Goal: Information Seeking & Learning: Learn about a topic

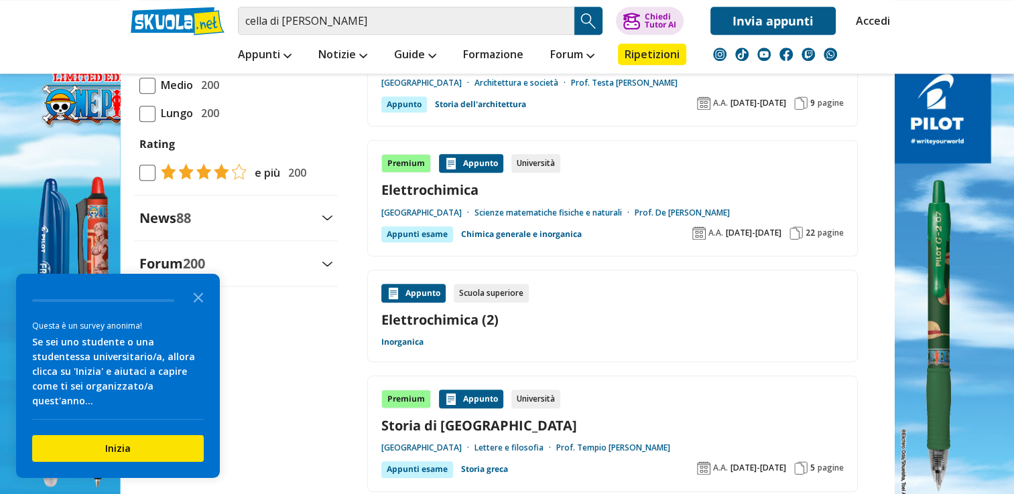
scroll to position [1447, 0]
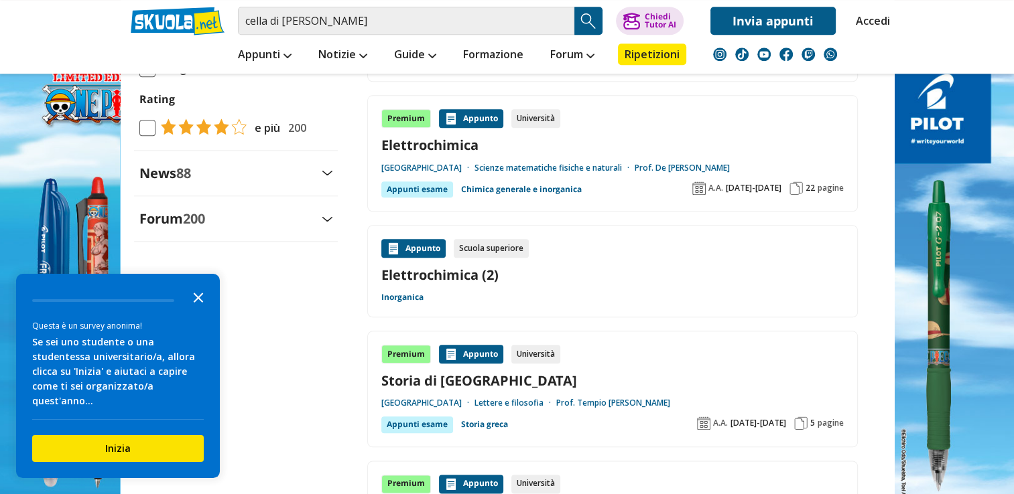
click at [200, 305] on icon "Close the survey" at bounding box center [198, 296] width 27 height 27
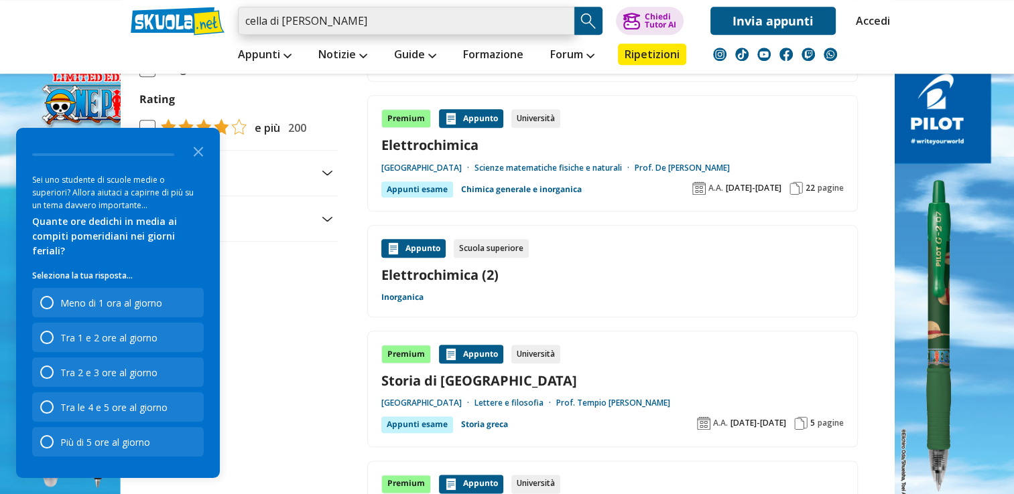
click at [520, 22] on input "cella di hadley" at bounding box center [406, 21] width 336 height 28
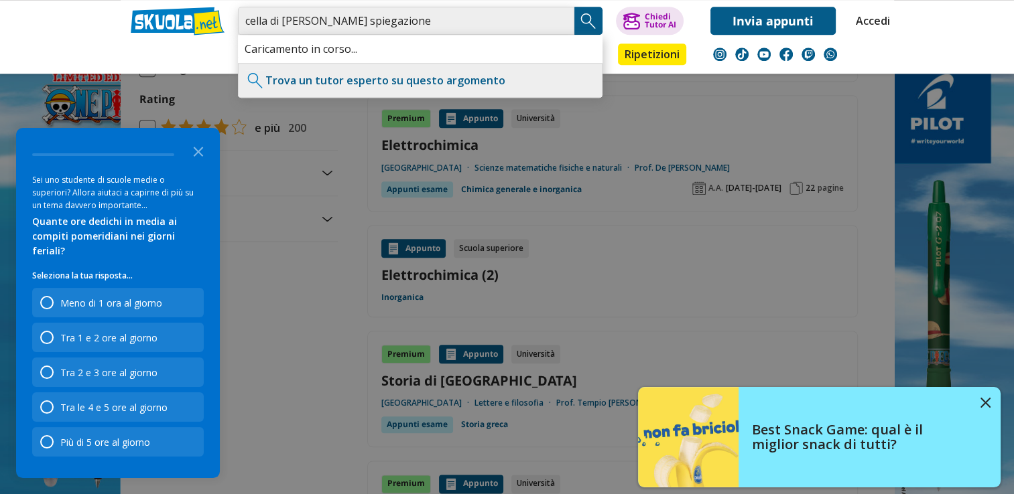
type input "cella di hadley spiegazione"
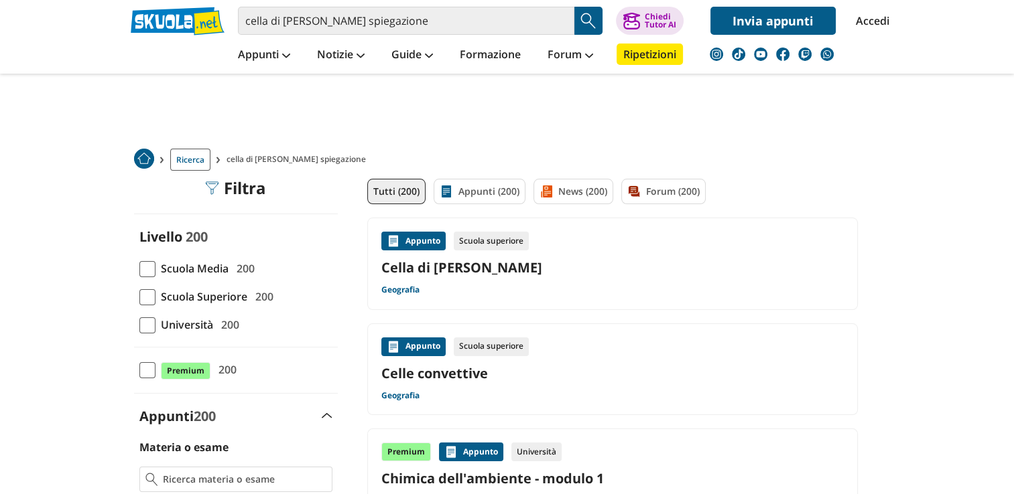
click at [586, 18] on img "Search Button" at bounding box center [588, 21] width 20 height 20
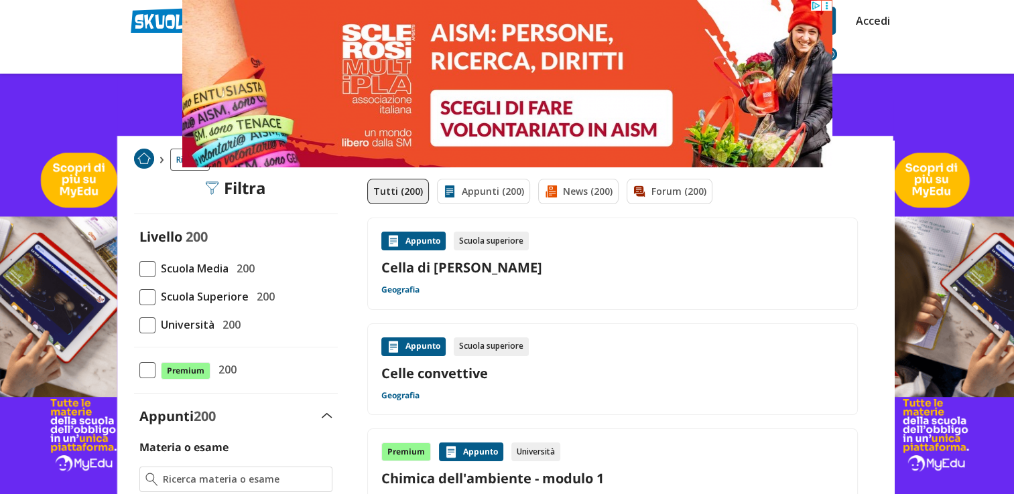
click at [876, 52] on nav "Appunti Appunti Medie Italiano Matematica Storia Scienze Geografia Educazione C…" at bounding box center [553, 54] width 679 height 39
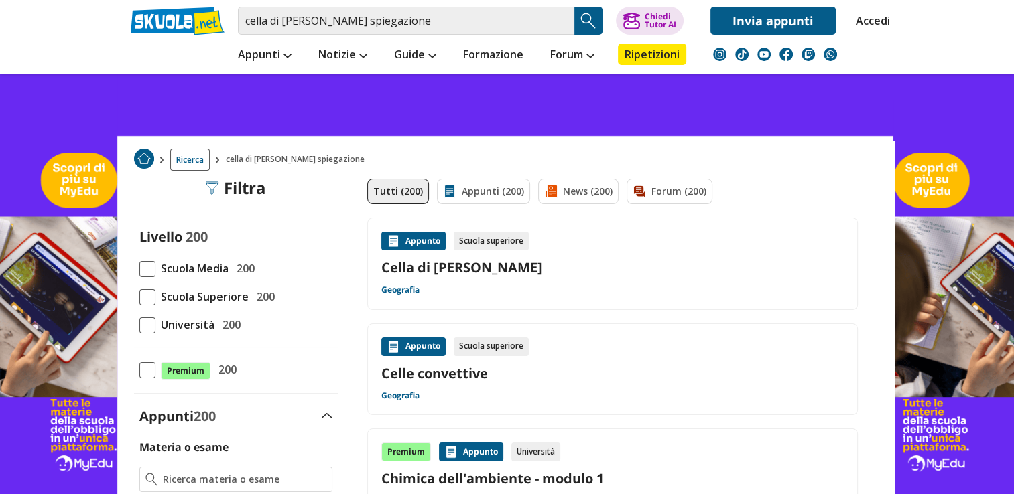
click at [876, 52] on nav "Appunti Appunti Medie Italiano Matematica Storia Scienze Geografia Educazione C…" at bounding box center [553, 54] width 679 height 39
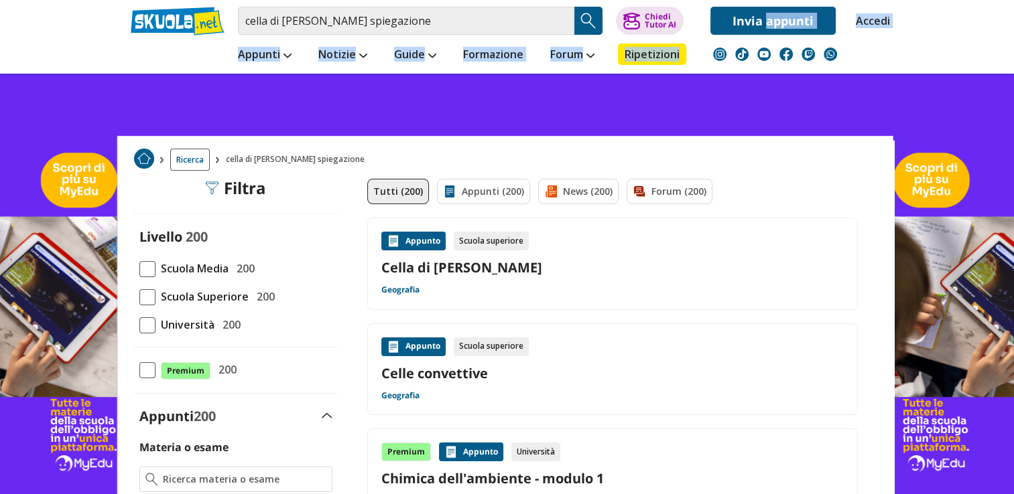
drag, startPoint x: 876, startPoint y: 52, endPoint x: 795, endPoint y: -34, distance: 118.0
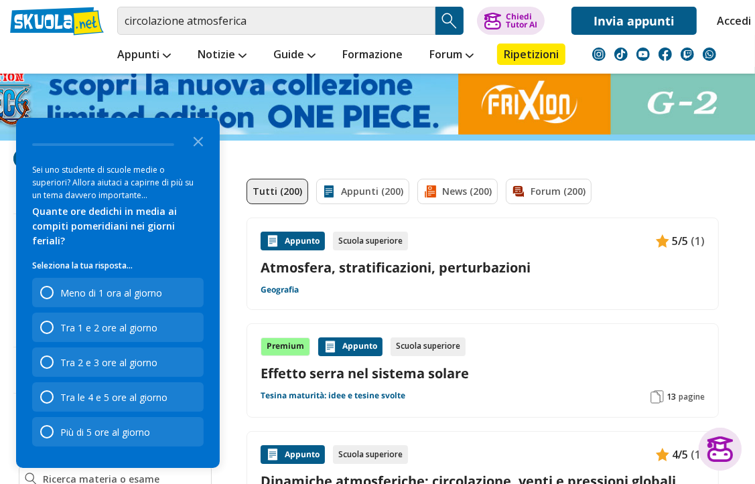
click at [448, 15] on img "Search Button" at bounding box center [450, 21] width 20 height 20
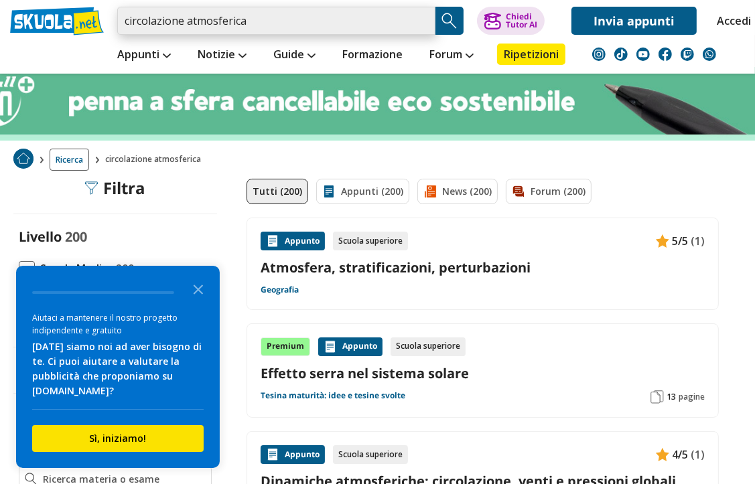
click at [252, 25] on input "circolazione atmosferica" at bounding box center [276, 21] width 318 height 28
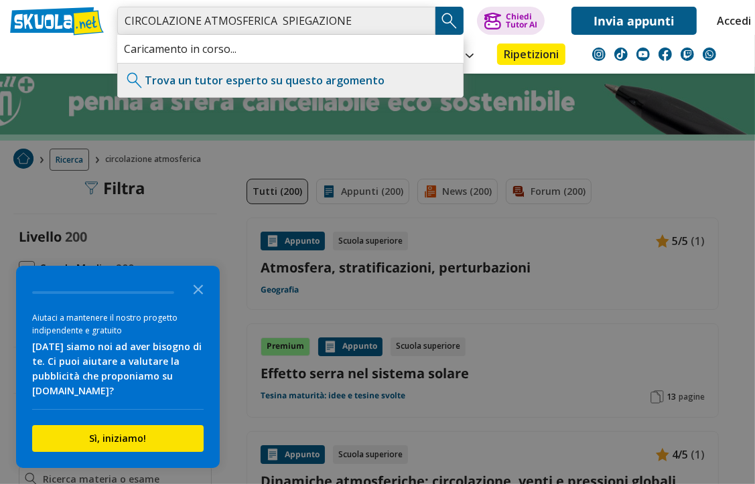
type input "CIRCOLAZIONE ATMOSFERICA SPIEGAZIONE"
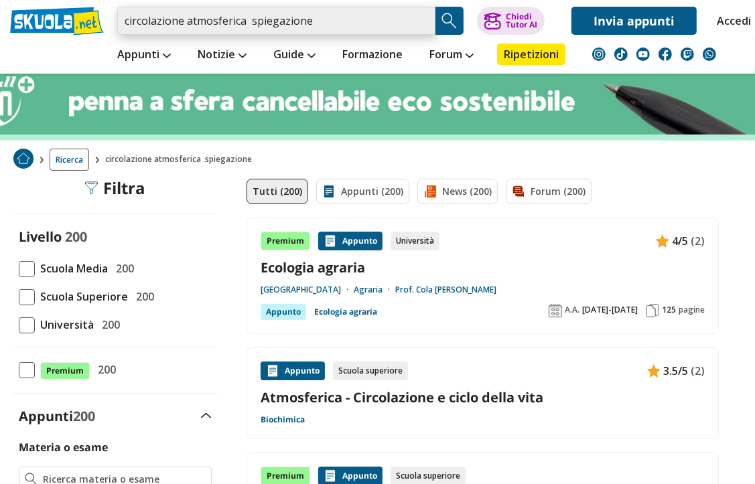
click at [356, 23] on input "circolazione atmosferica spiegazione" at bounding box center [276, 21] width 318 height 28
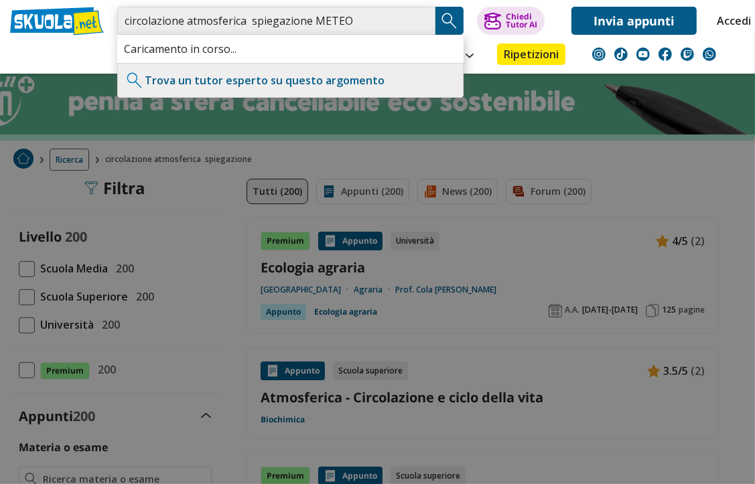
type input "circolazione atmosferica spiegazione METEO"
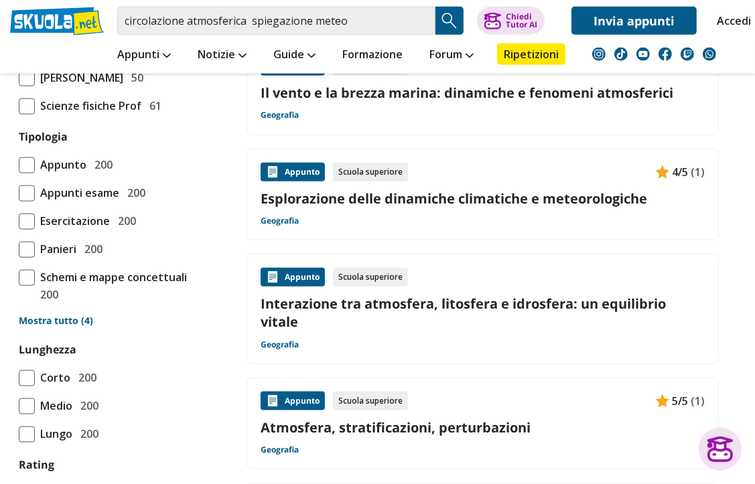
scroll to position [1057, 0]
